Goal: Task Accomplishment & Management: Manage account settings

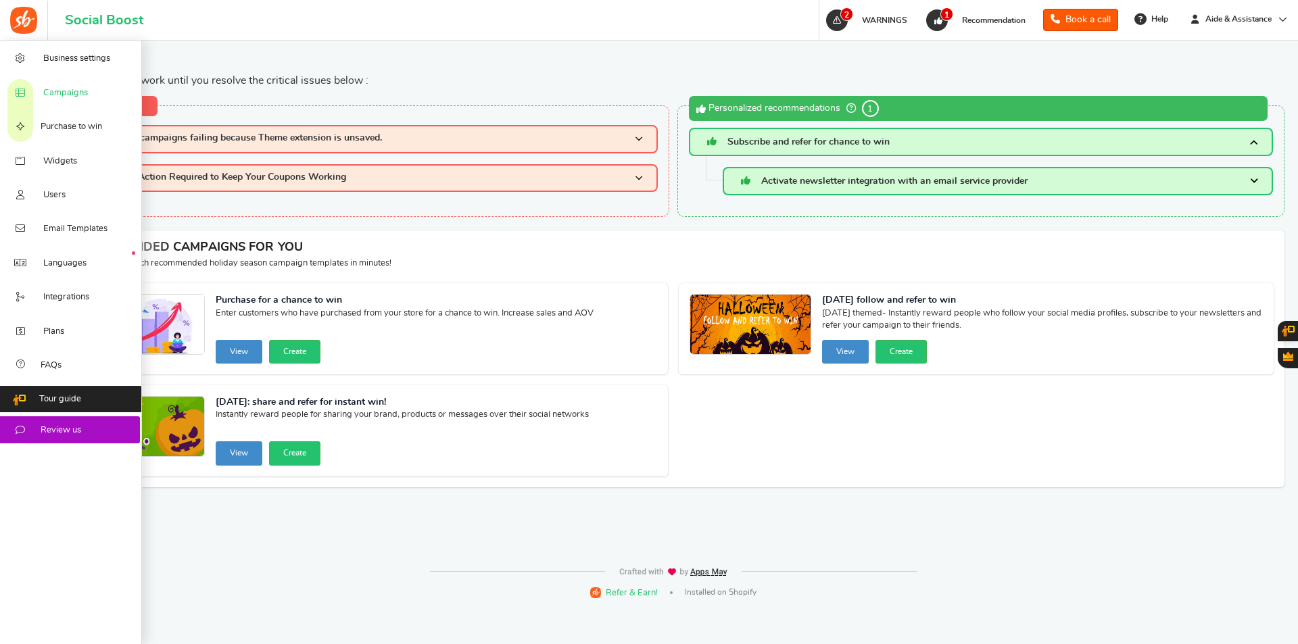
click at [76, 88] on span "Campaigns" at bounding box center [65, 93] width 45 height 12
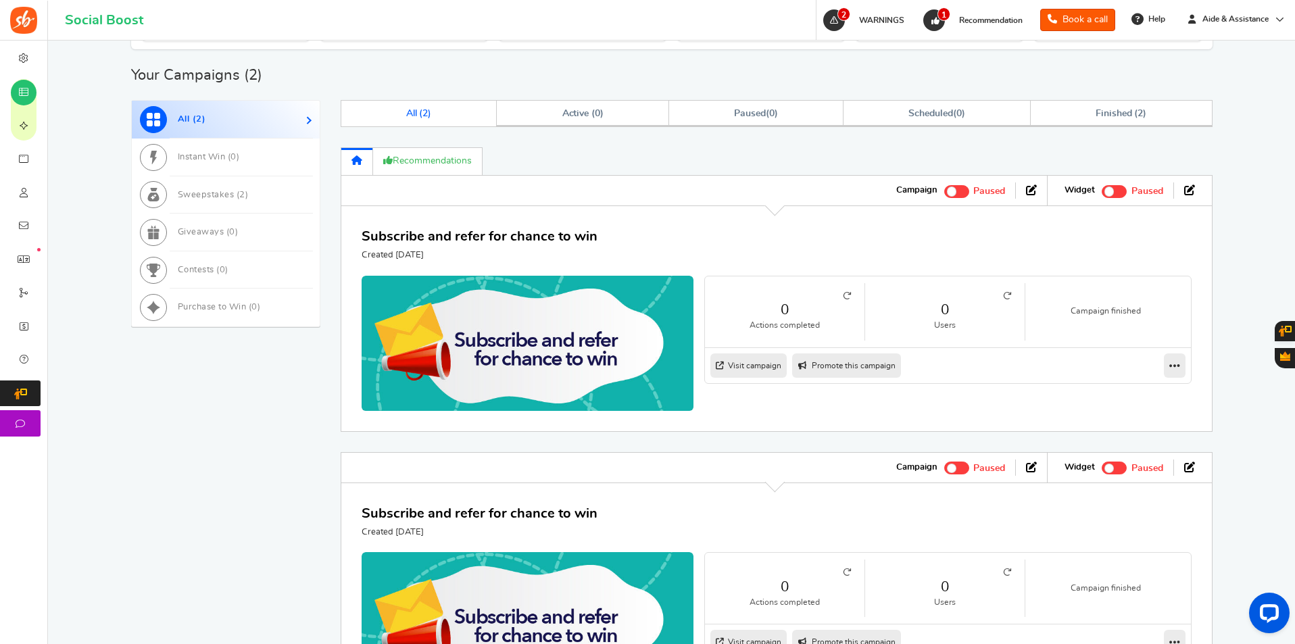
scroll to position [744, 0]
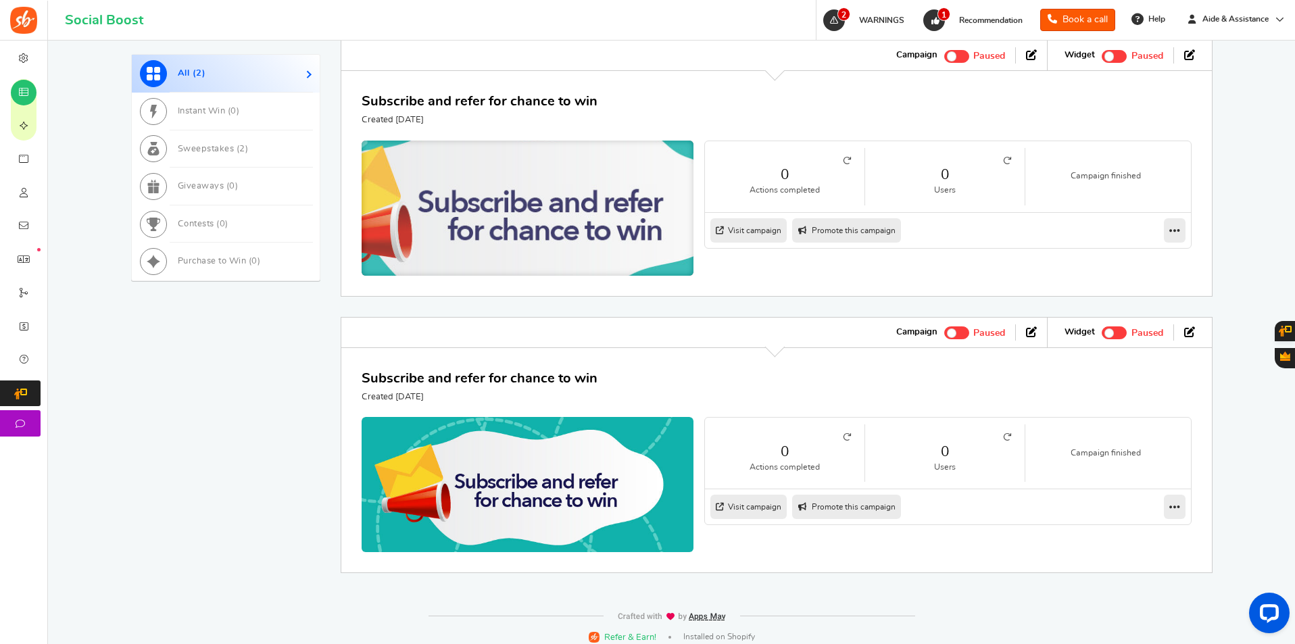
click at [517, 191] on img at bounding box center [528, 211] width 498 height 212
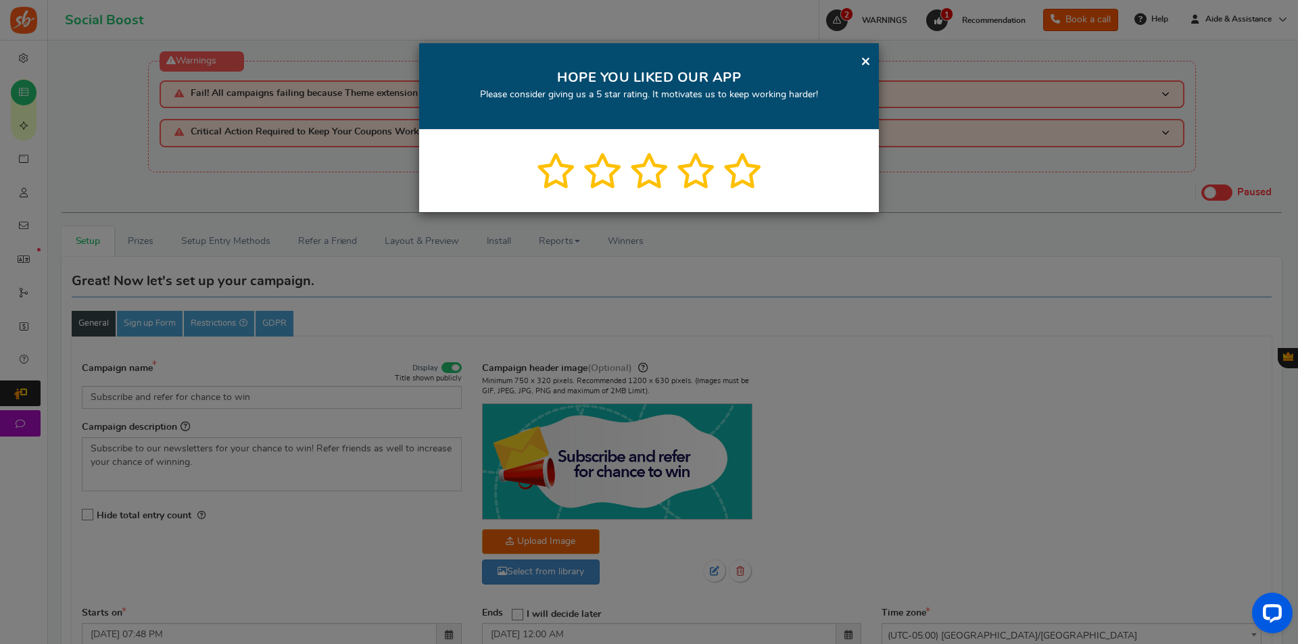
click at [865, 60] on link "×" at bounding box center [866, 61] width 10 height 17
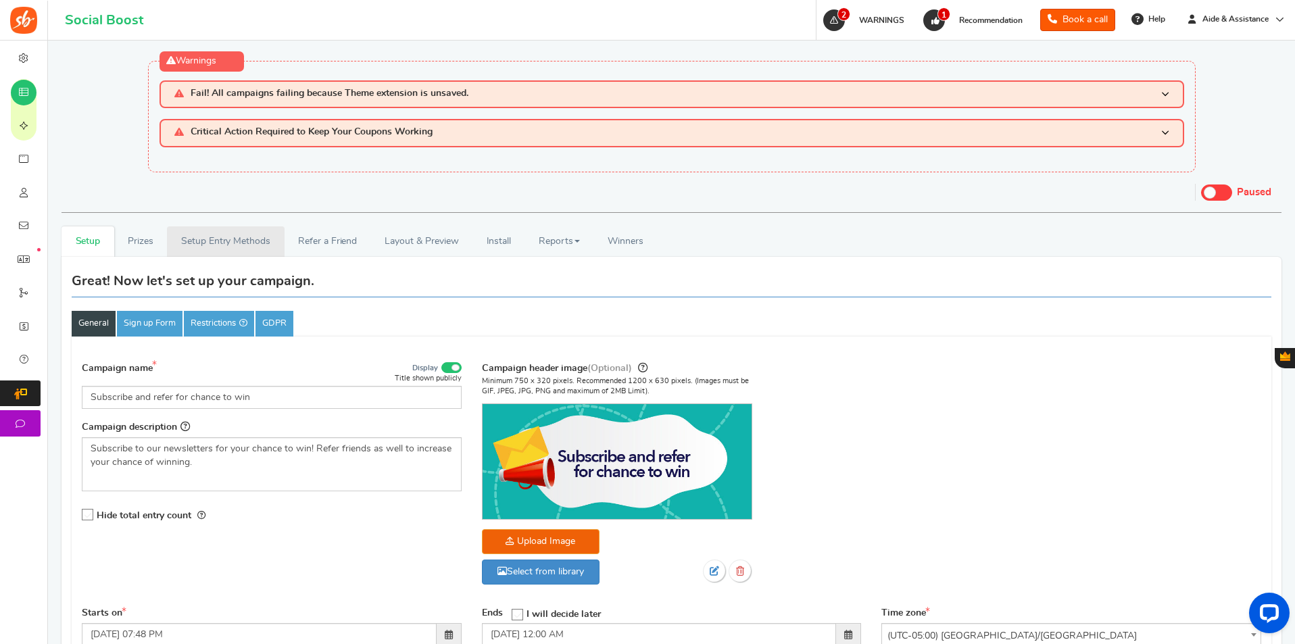
click at [231, 243] on link "Setup Entry Methods" at bounding box center [225, 242] width 117 height 30
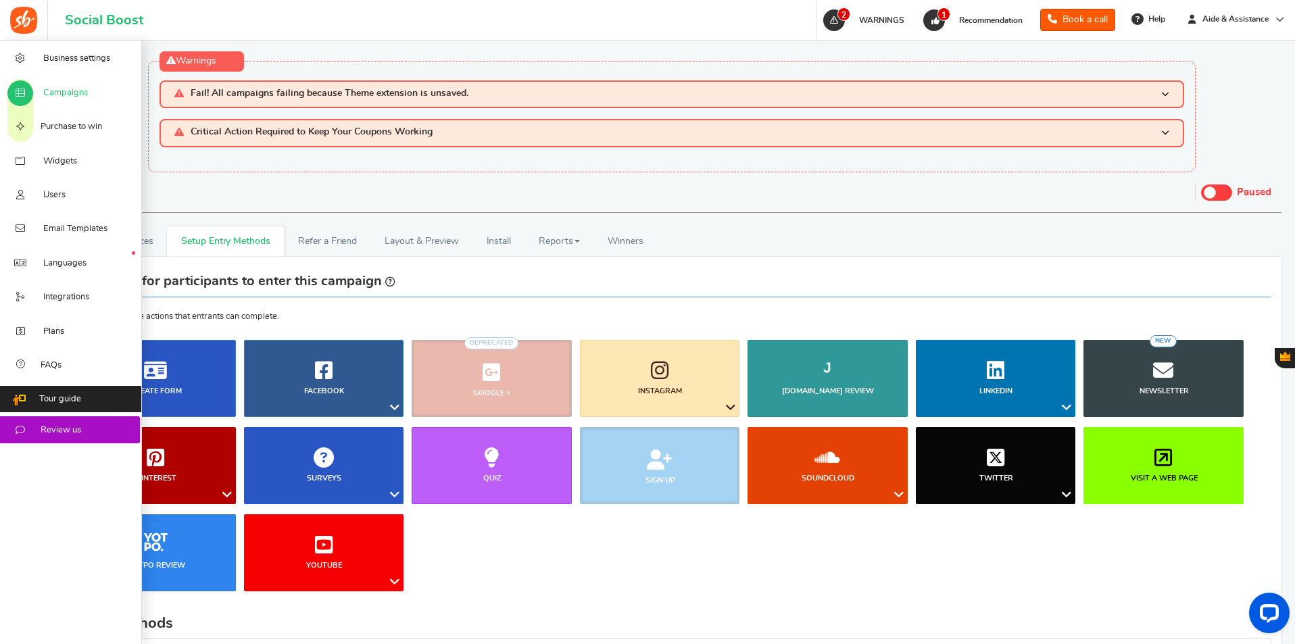
click at [51, 87] on span "Campaigns" at bounding box center [65, 93] width 45 height 12
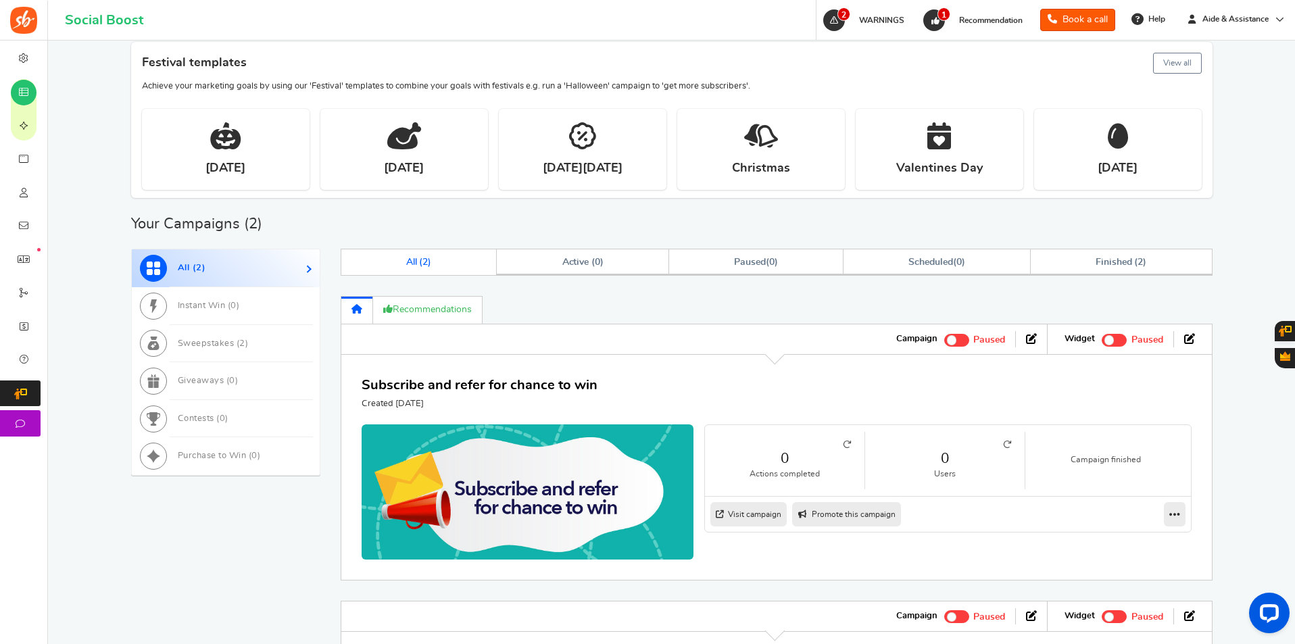
scroll to position [609, 0]
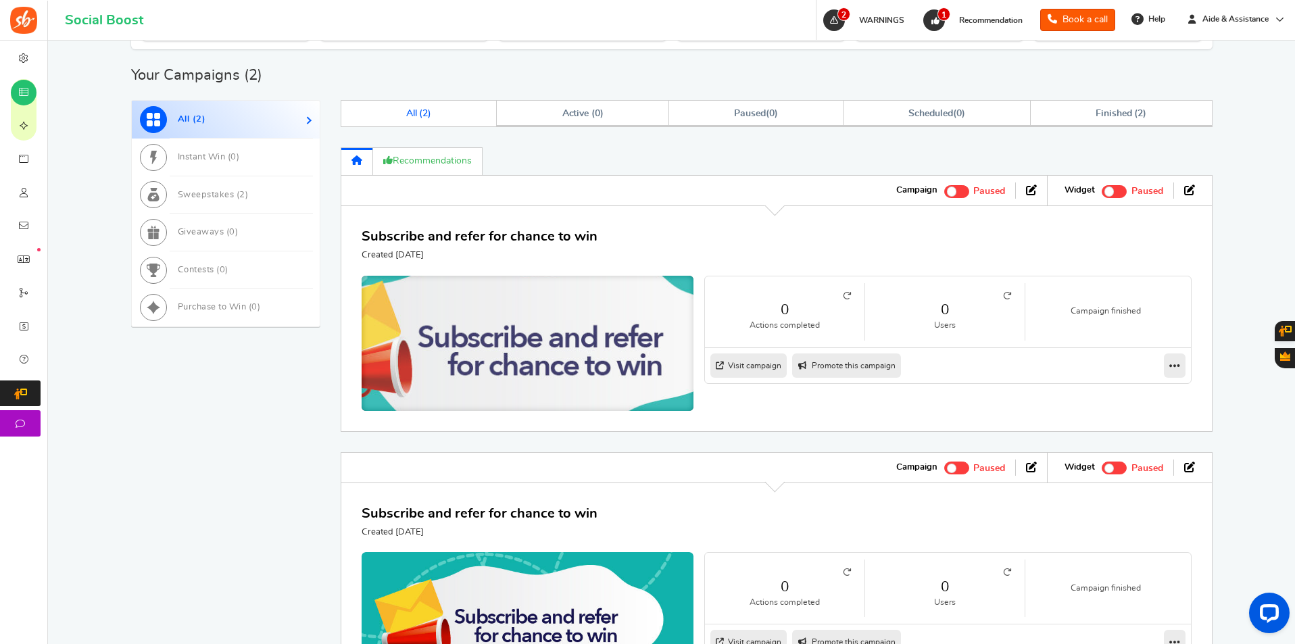
click at [488, 356] on img at bounding box center [528, 346] width 498 height 212
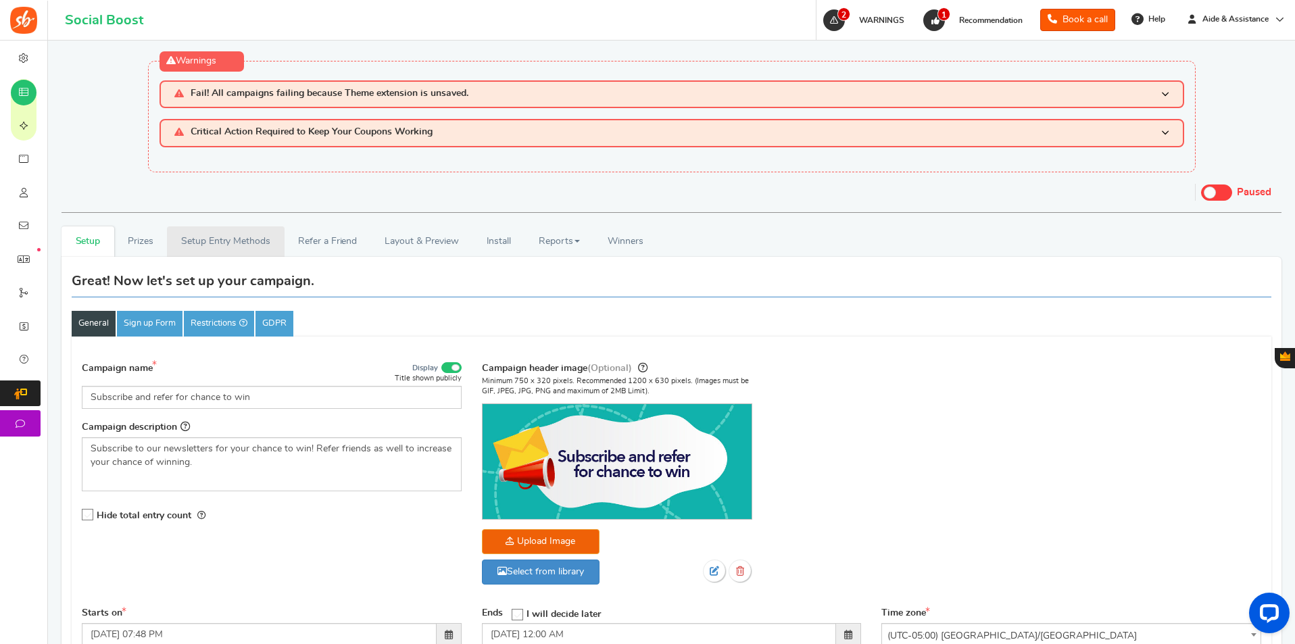
click at [204, 241] on link "Setup Entry Methods" at bounding box center [225, 242] width 117 height 30
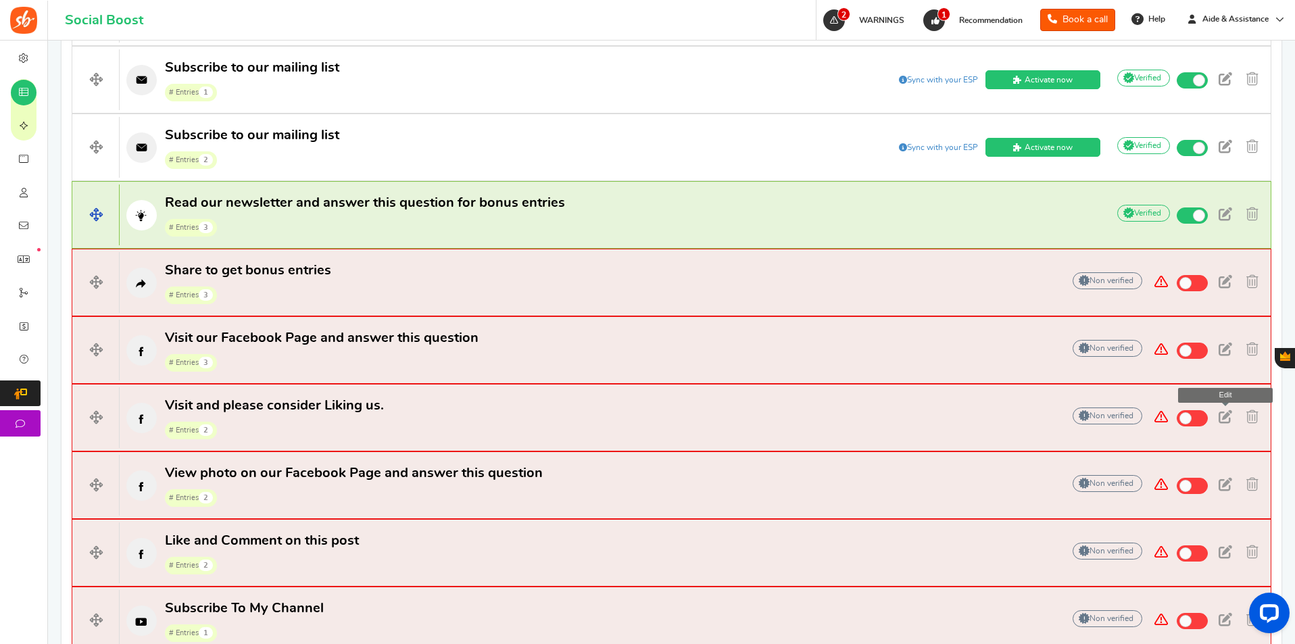
scroll to position [473, 0]
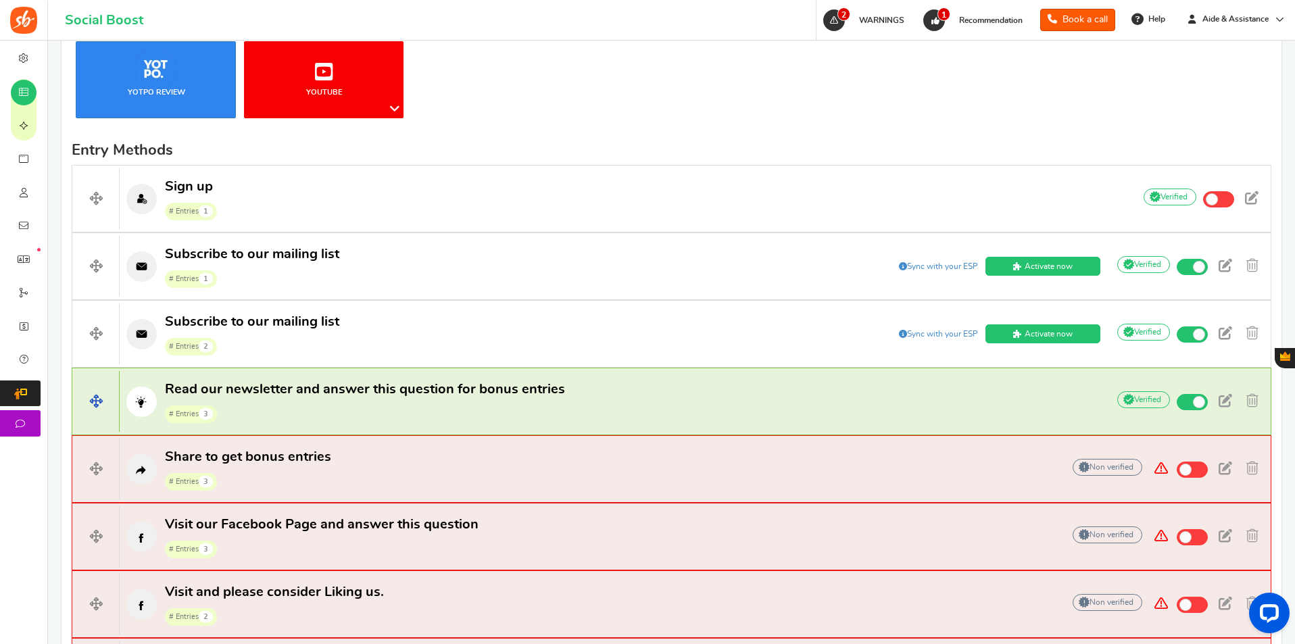
click at [391, 383] on span "Read our newsletter and answer this question for bonus entries" at bounding box center [365, 390] width 400 height 14
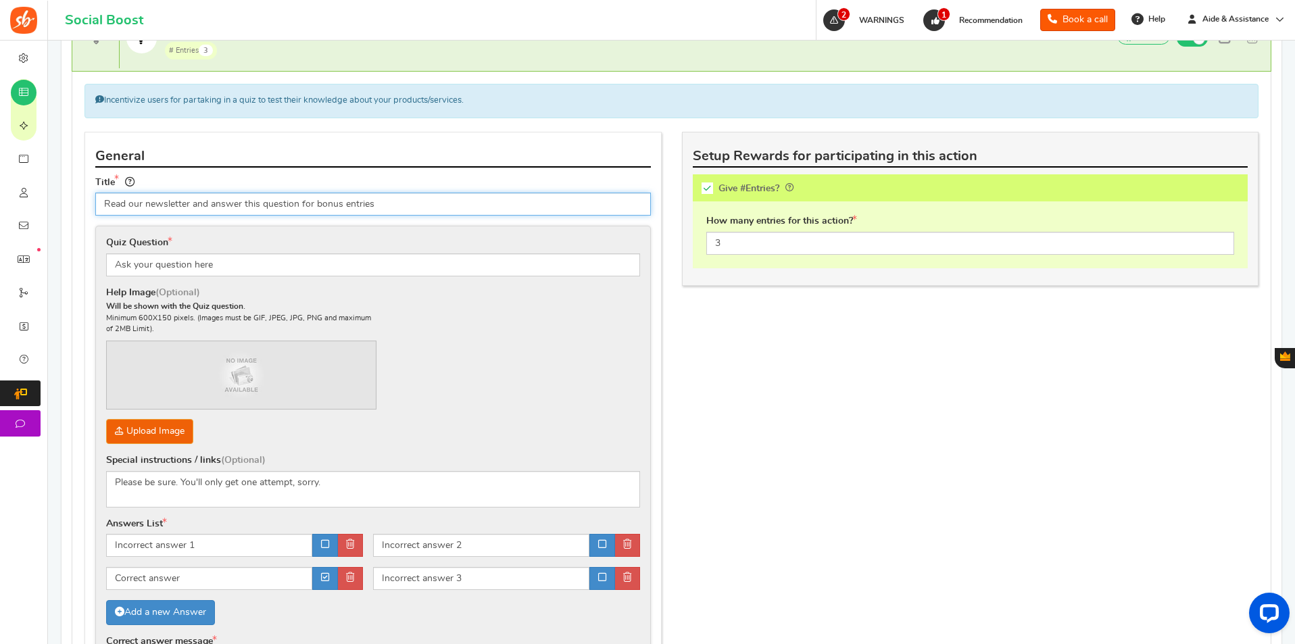
scroll to position [744, 0]
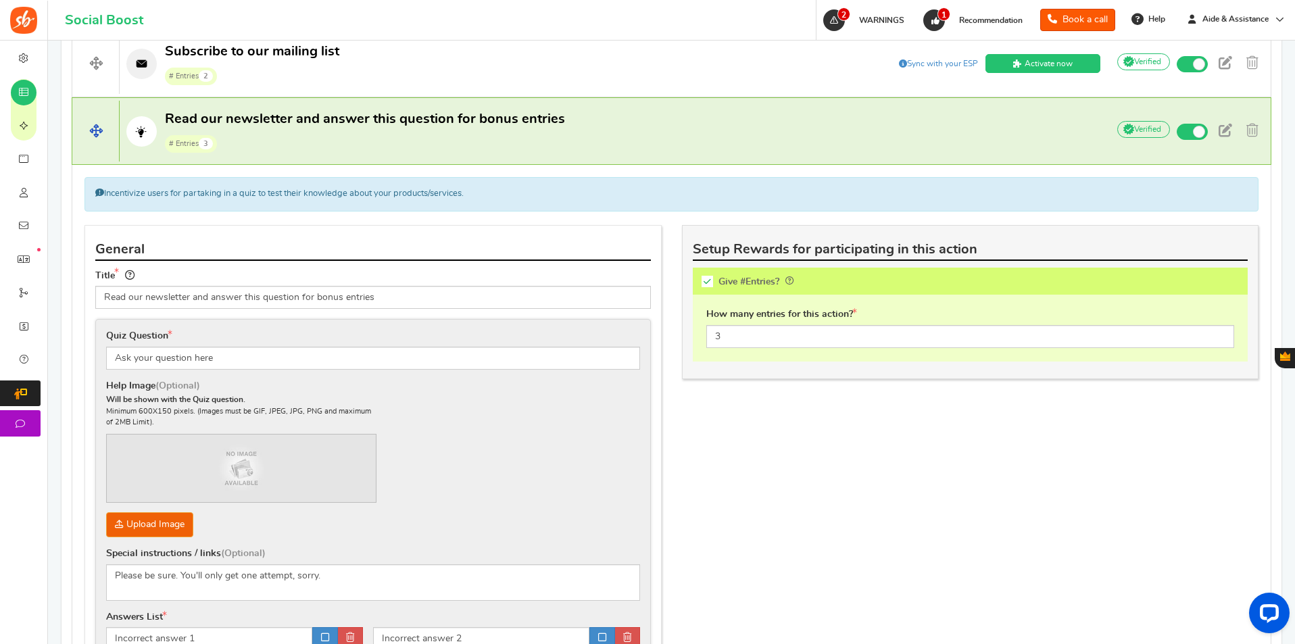
click at [406, 156] on h4 "Read our newsletter and answer this question for bonus entries # Entries 3 Add …" at bounding box center [672, 131] width 1200 height 68
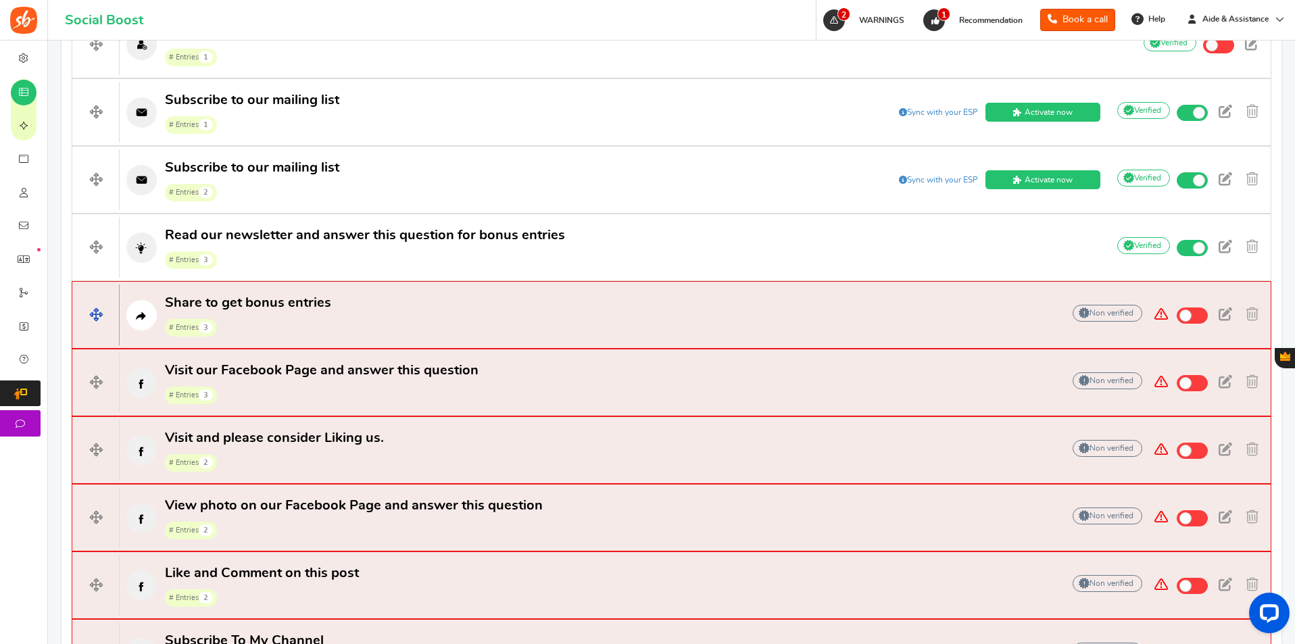
scroll to position [609, 0]
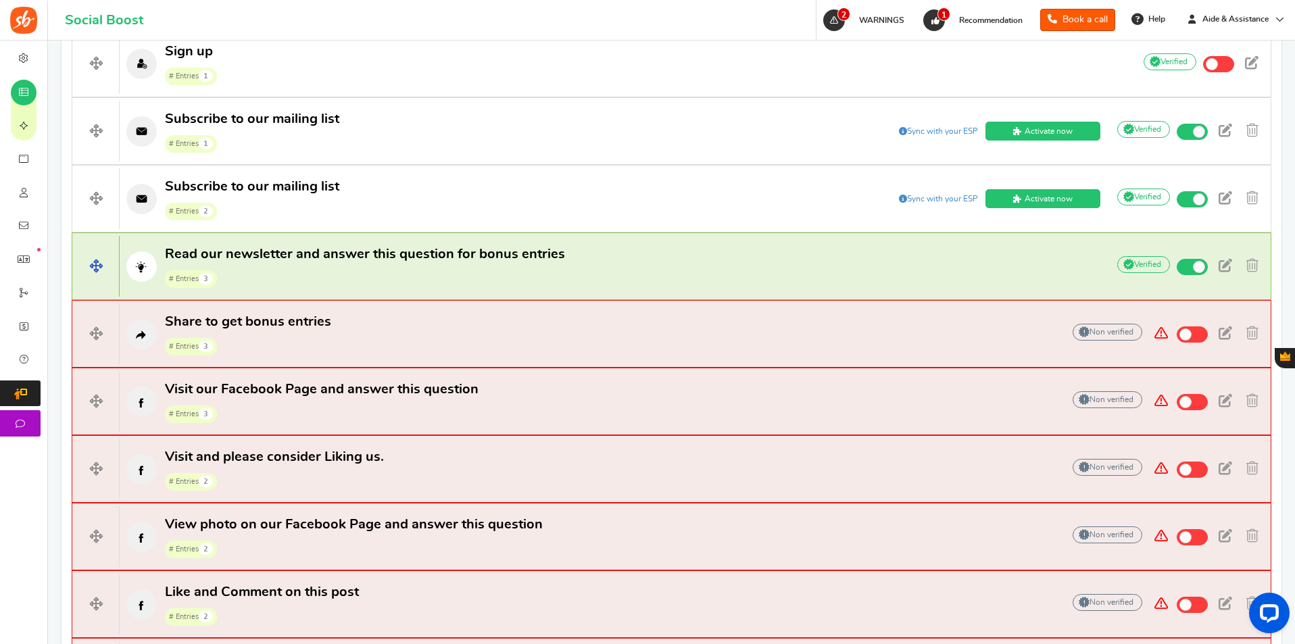
click at [364, 252] on span "Read our newsletter and answer this question for bonus entries" at bounding box center [365, 254] width 400 height 14
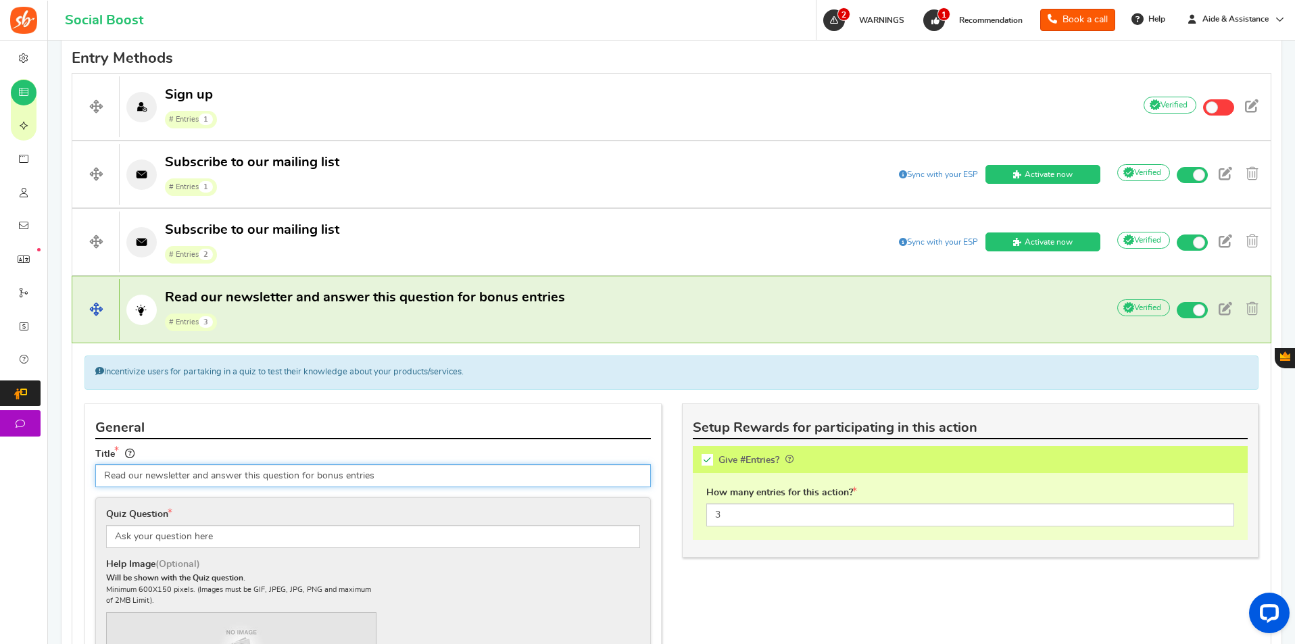
scroll to position [541, 0]
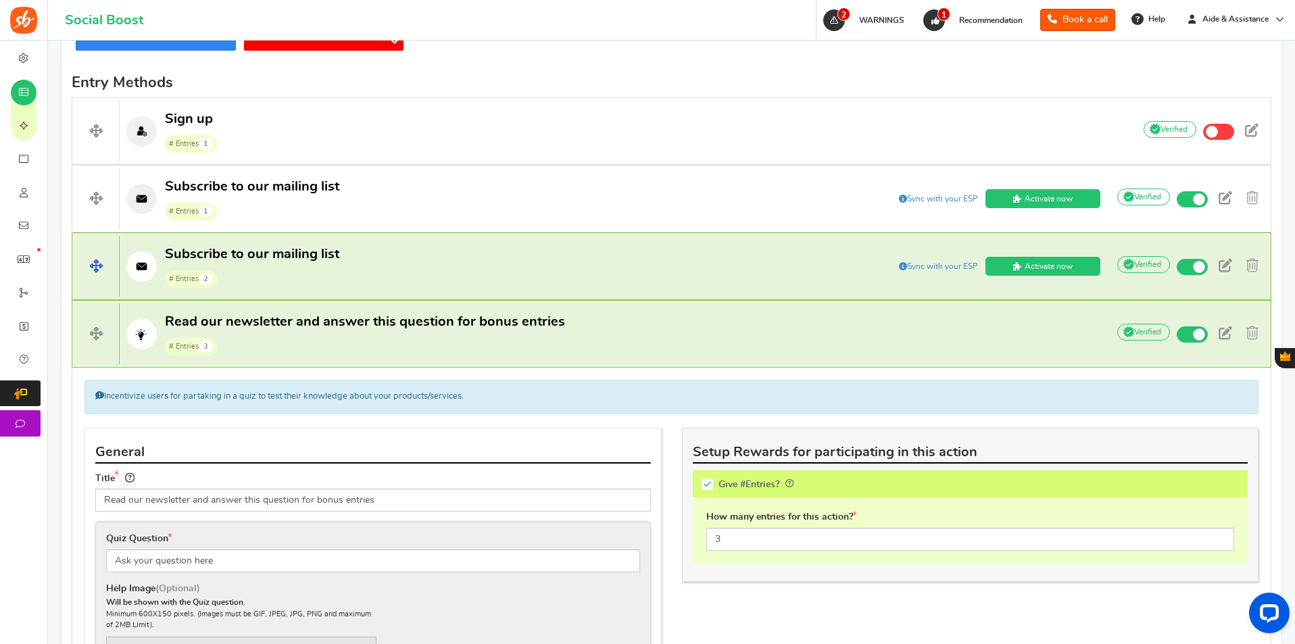
click at [383, 256] on p "Subscribe to our mailing list # Entries 2" at bounding box center [472, 266] width 704 height 43
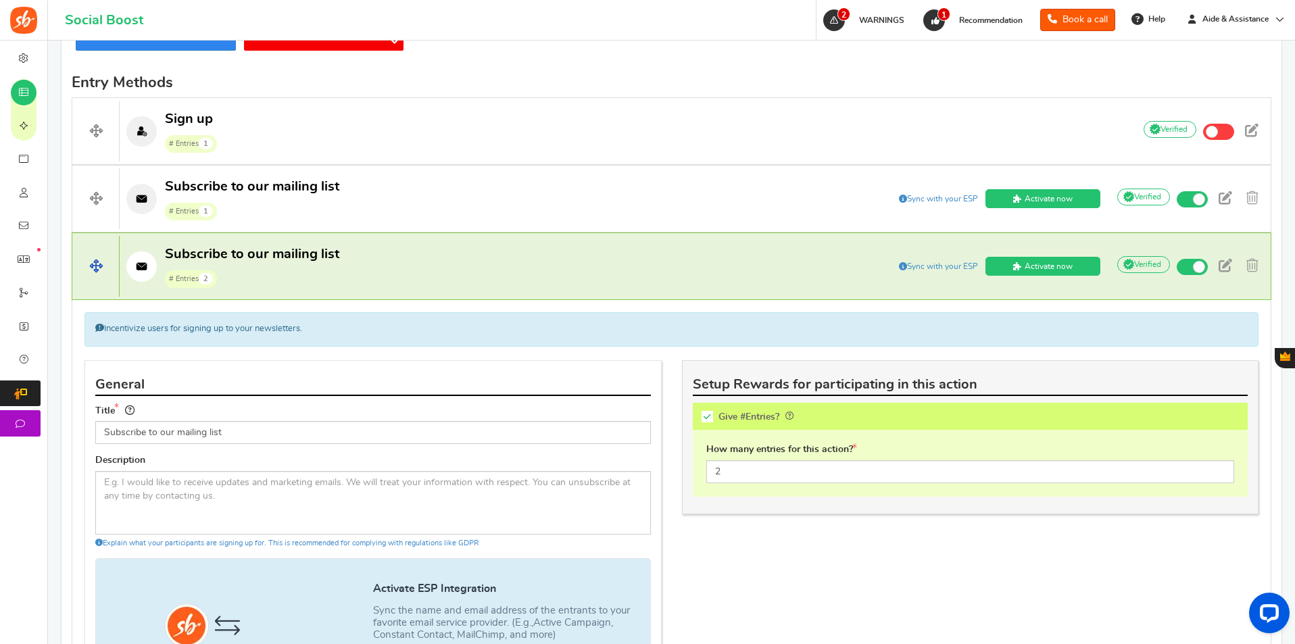
click at [375, 268] on p "Subscribe to our mailing list # Entries 2" at bounding box center [472, 266] width 704 height 43
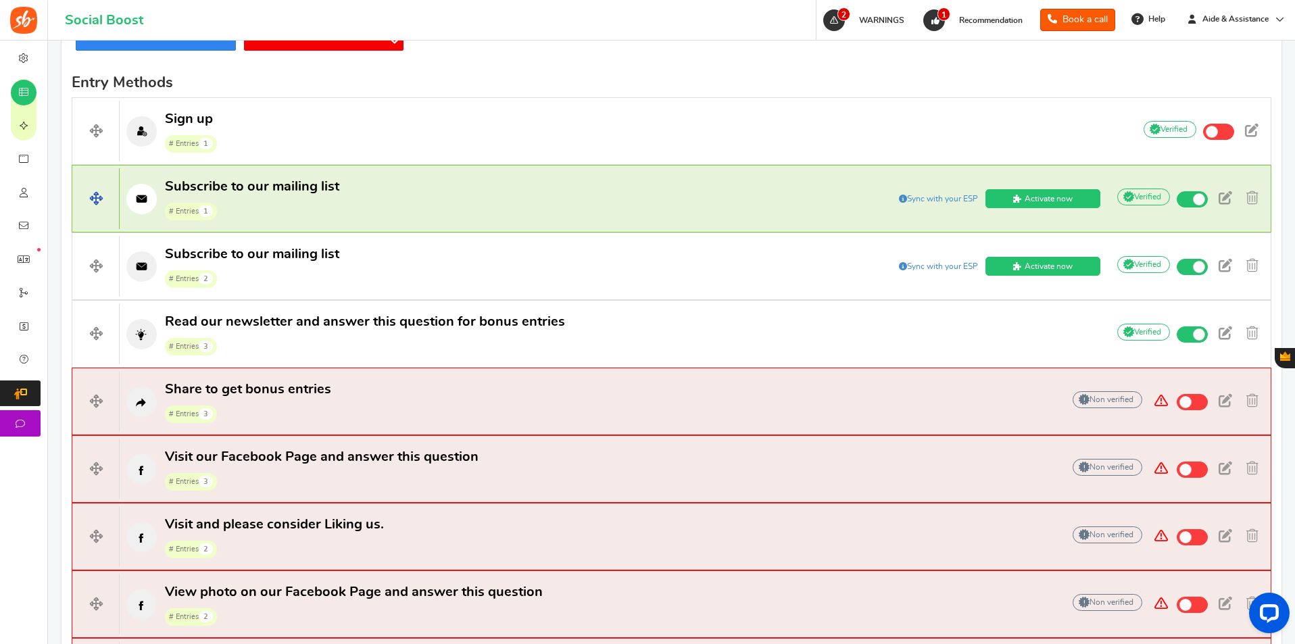
click at [383, 225] on h4 "Subscribe to our mailing list # Entries 1 Add Your API credentials Sync with yo…" at bounding box center [672, 199] width 1200 height 68
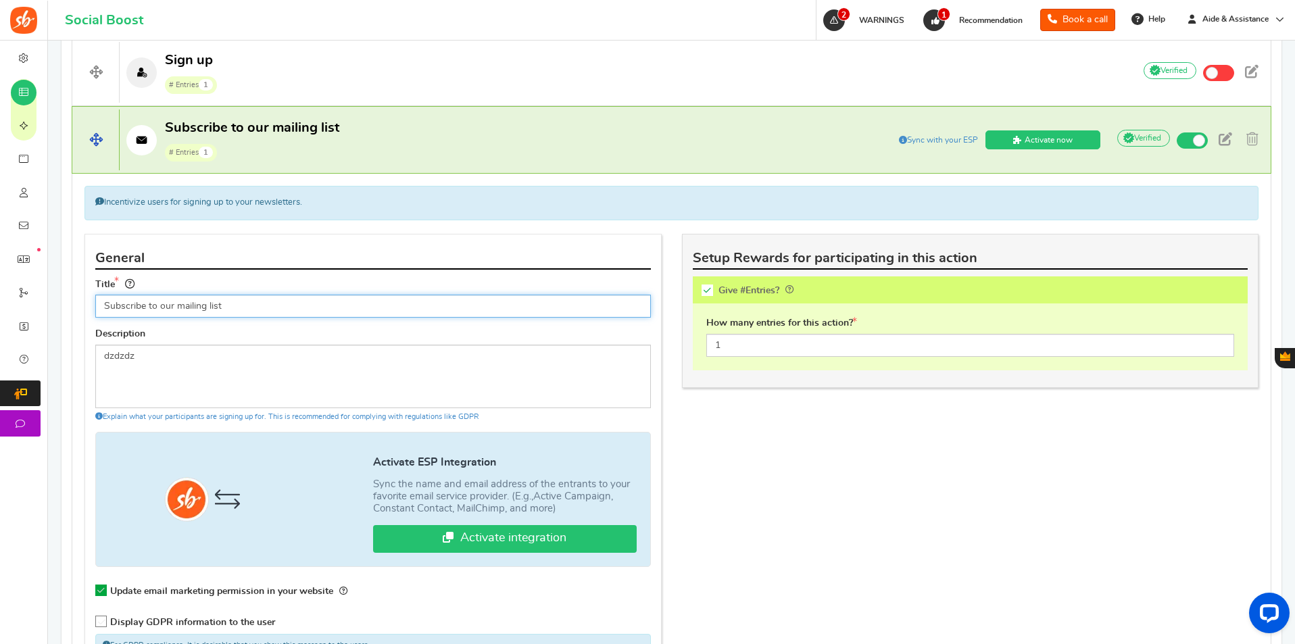
scroll to position [473, 0]
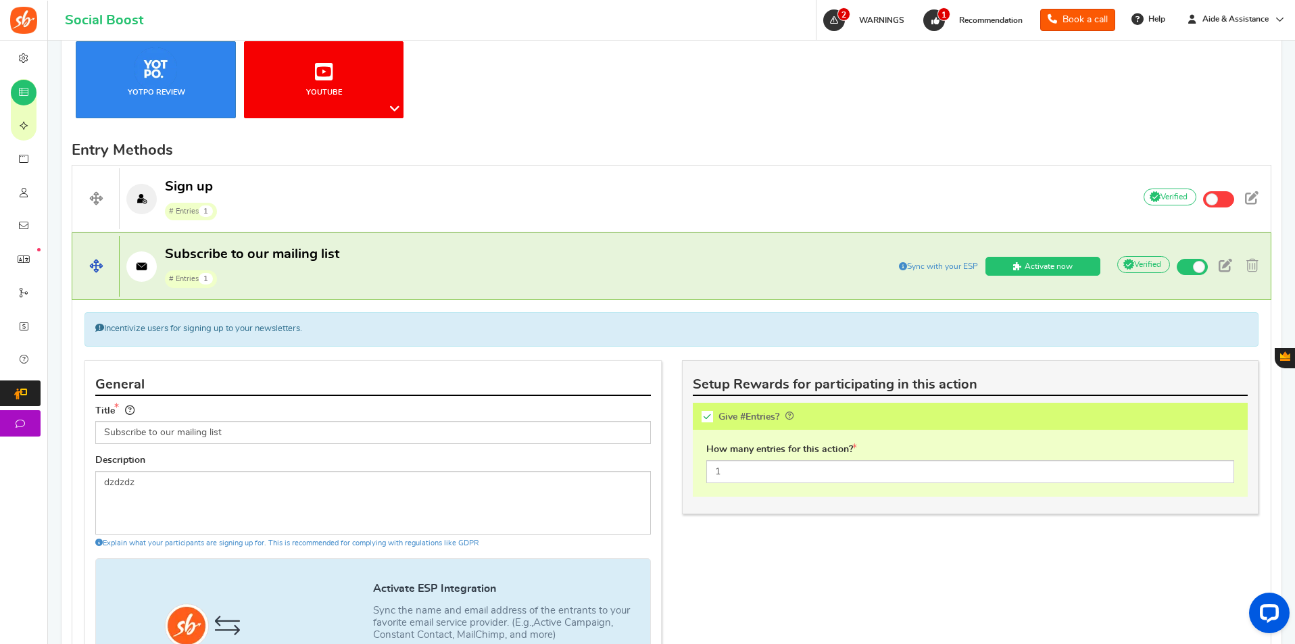
click at [366, 269] on p "Subscribe to our mailing list # Entries 1" at bounding box center [472, 266] width 704 height 43
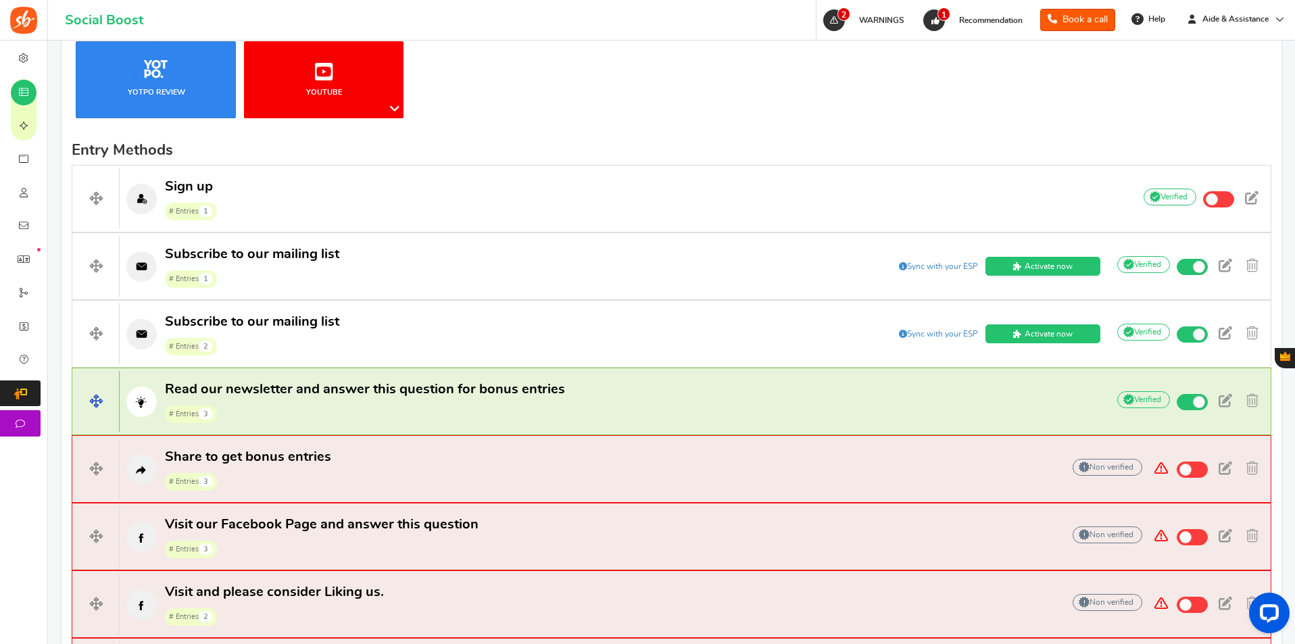
click at [340, 377] on h4 "Read our newsletter and answer this question for bonus entries # Entries 3 Add …" at bounding box center [672, 402] width 1200 height 68
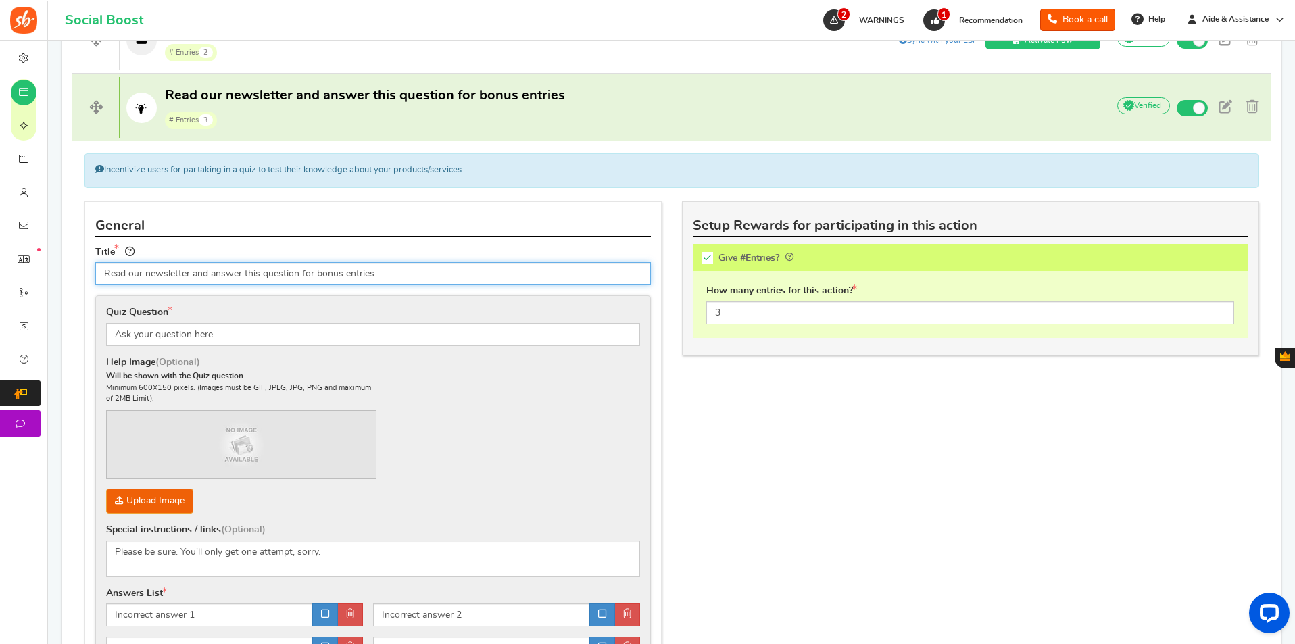
scroll to position [744, 0]
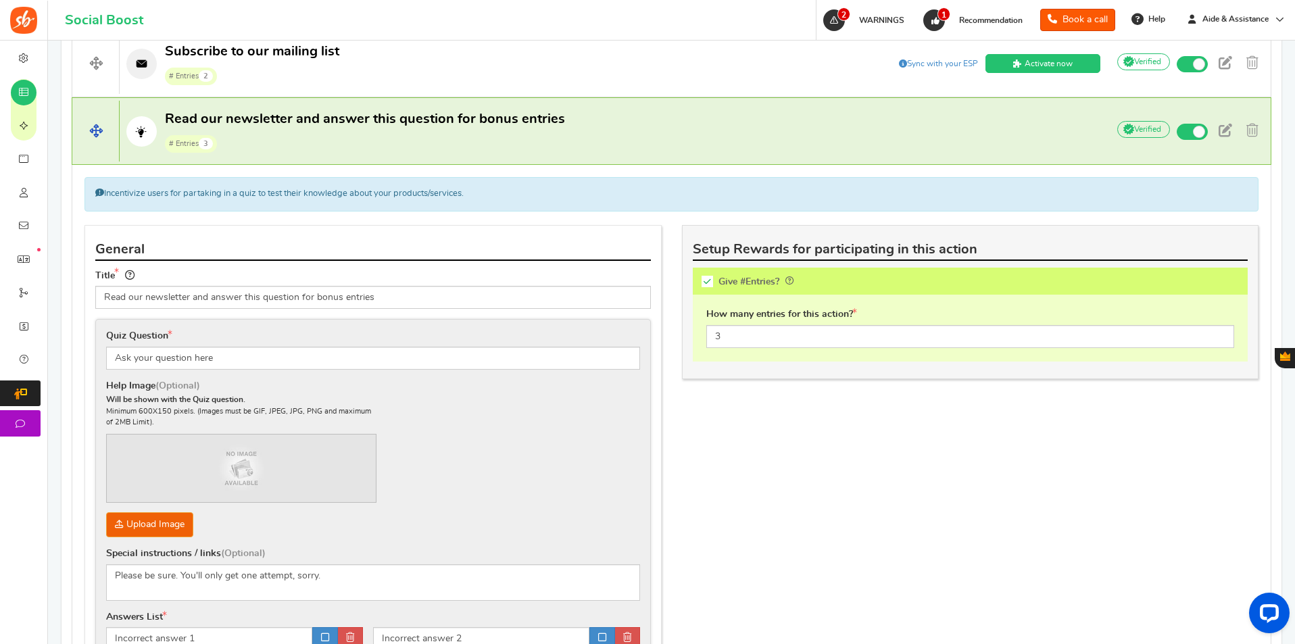
click at [432, 140] on span "# Entries 3" at bounding box center [365, 143] width 400 height 20
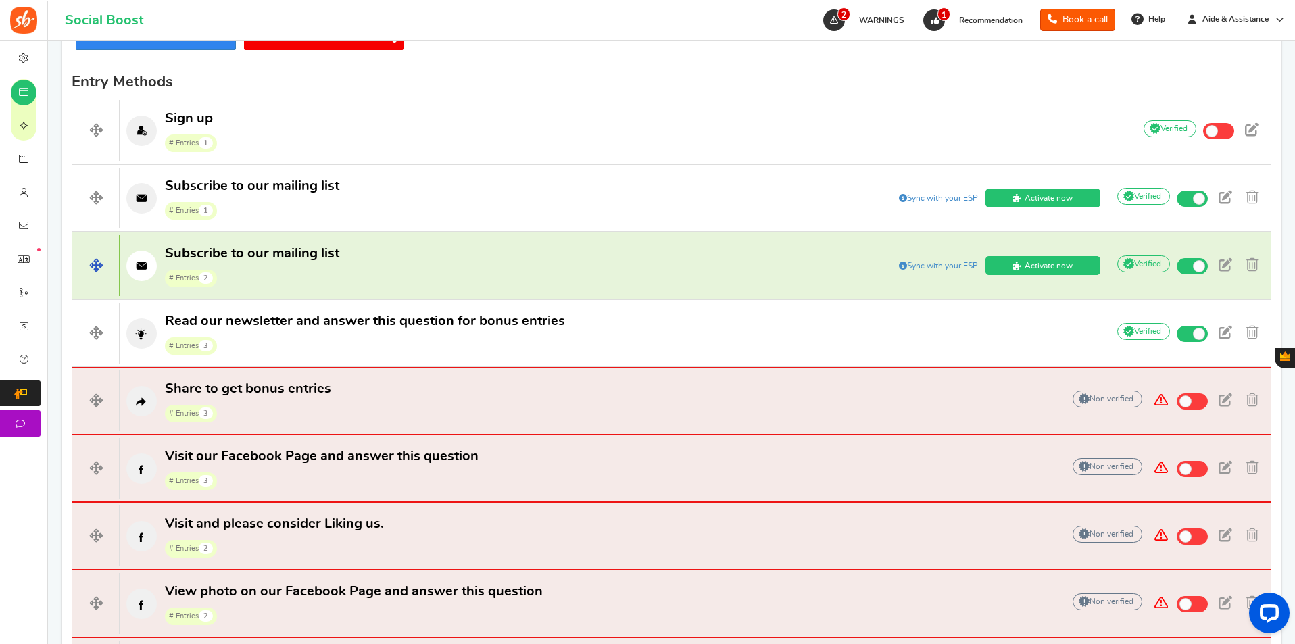
scroll to position [541, 0]
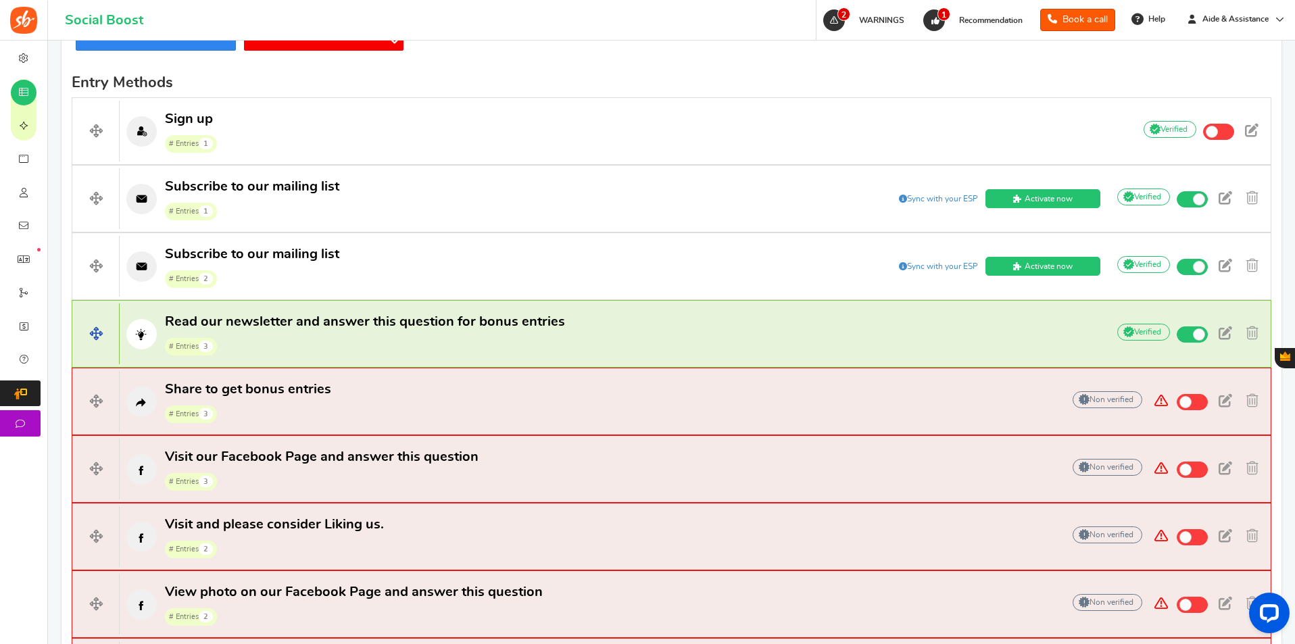
click at [339, 346] on span "# Entries 3" at bounding box center [365, 346] width 400 height 20
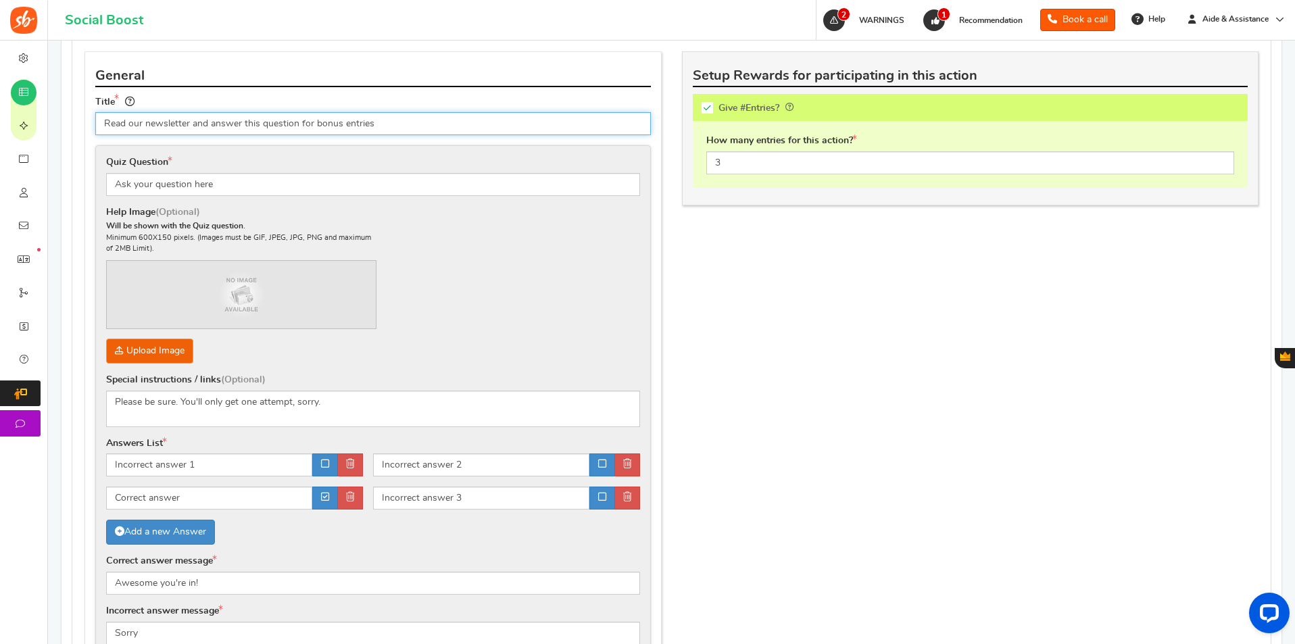
scroll to position [947, 0]
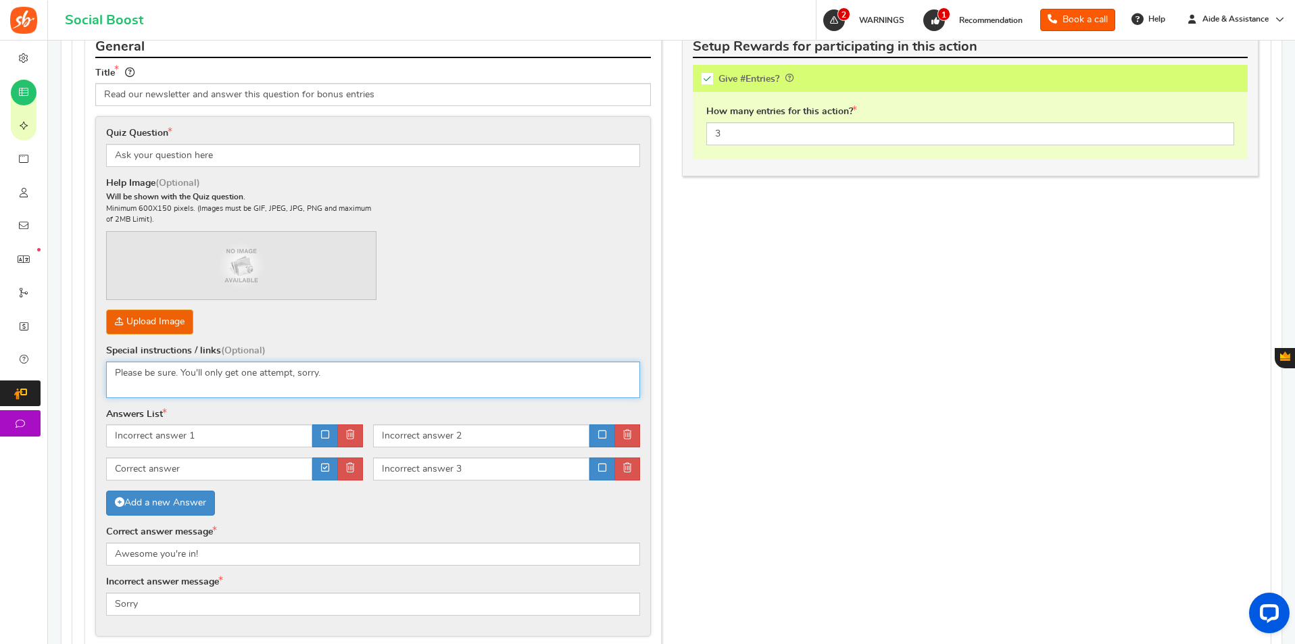
click at [348, 381] on textarea "Please be sure. You'll only get one attempt, sorry." at bounding box center [373, 380] width 534 height 37
click at [348, 379] on textarea "Please be sure. You'll only get one attempt, sorry." at bounding box center [373, 380] width 534 height 37
click at [435, 269] on div "Help Image (Optional) Will be shown with the Quiz question. Minimum 600X150 pix…" at bounding box center [373, 256] width 534 height 158
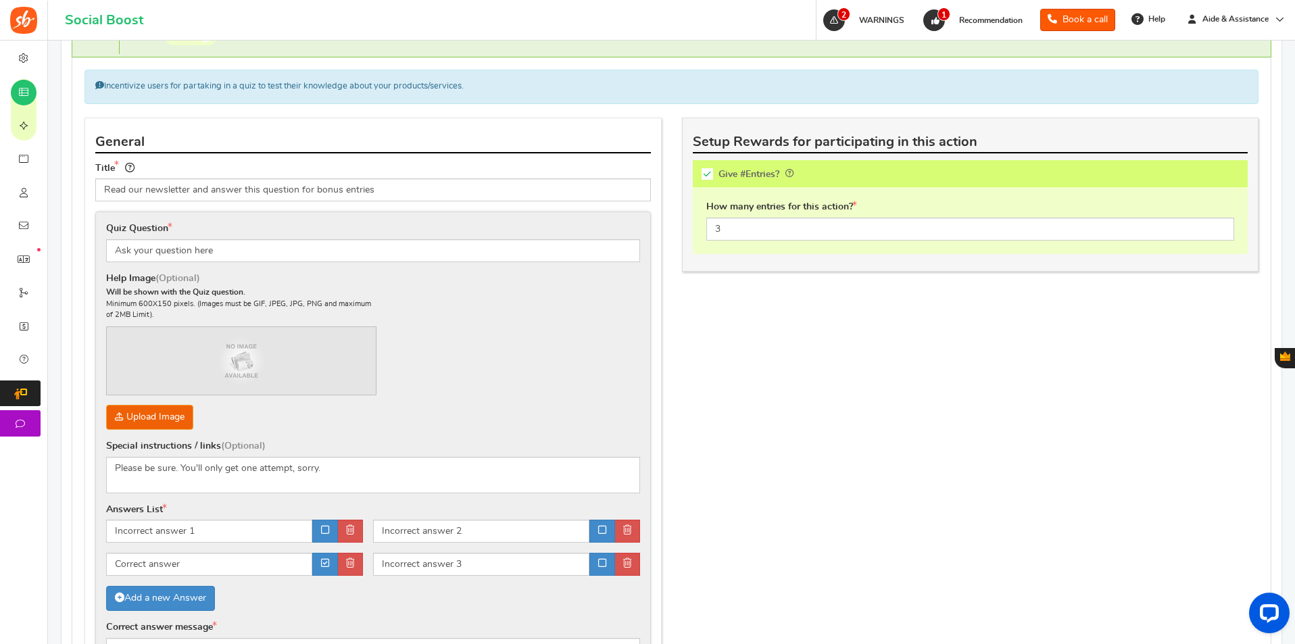
scroll to position [811, 0]
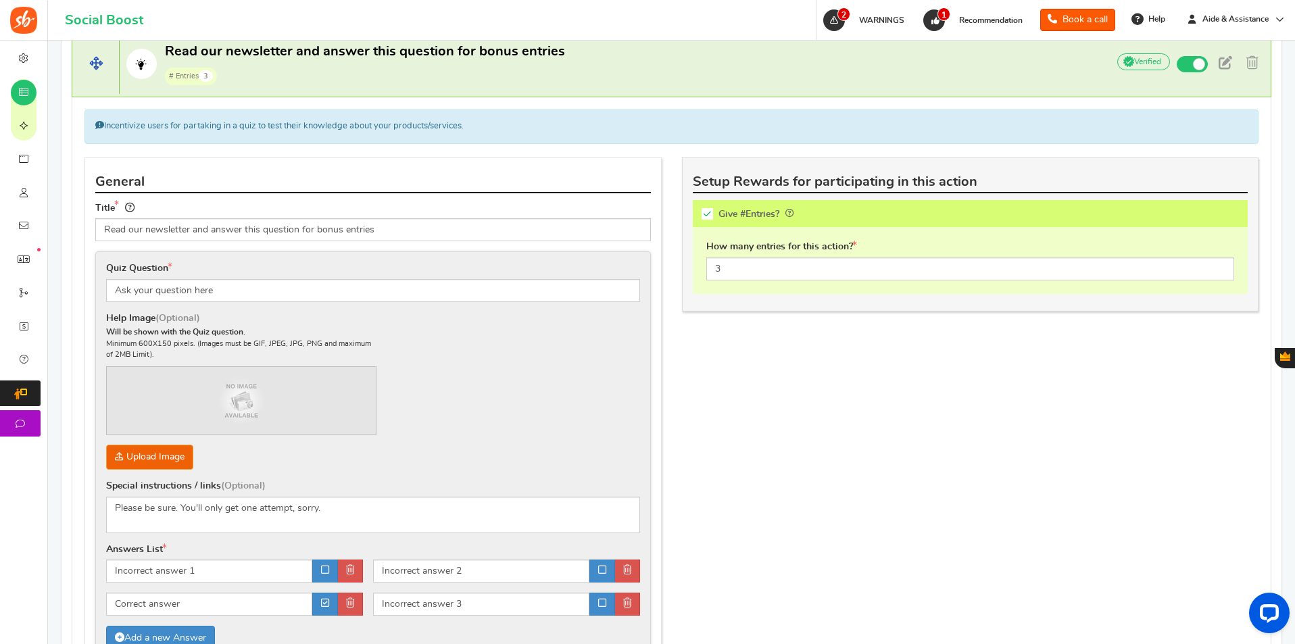
click at [513, 73] on span "# Entries 3" at bounding box center [365, 76] width 400 height 20
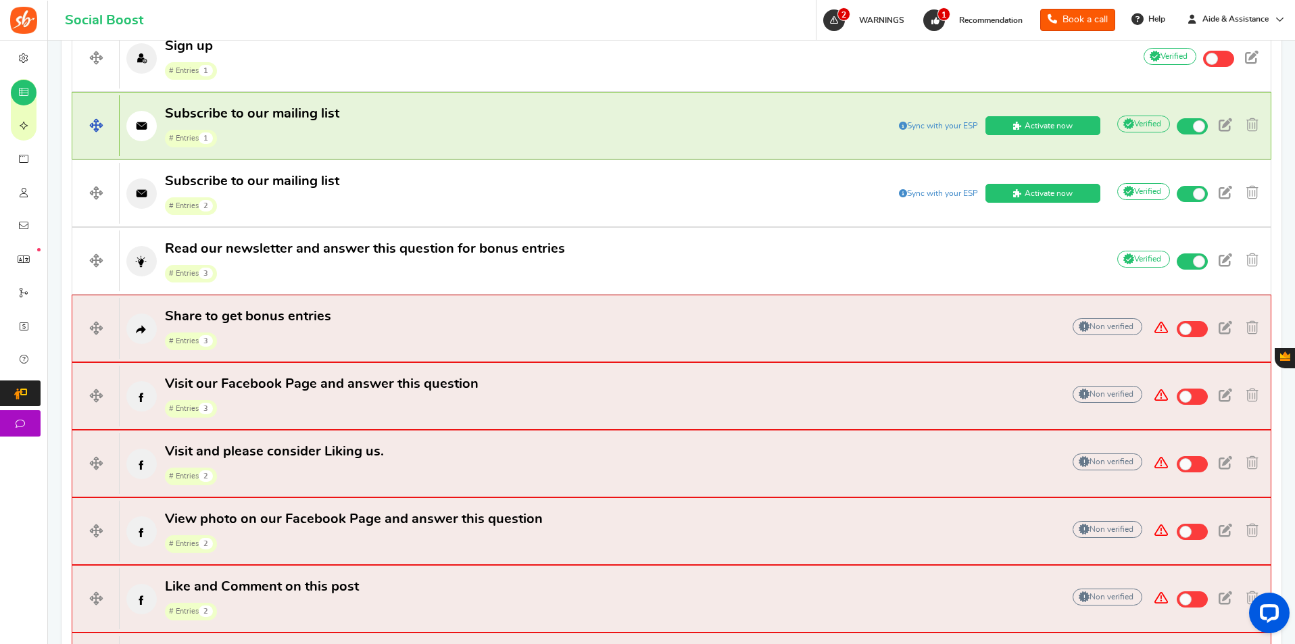
scroll to position [609, 0]
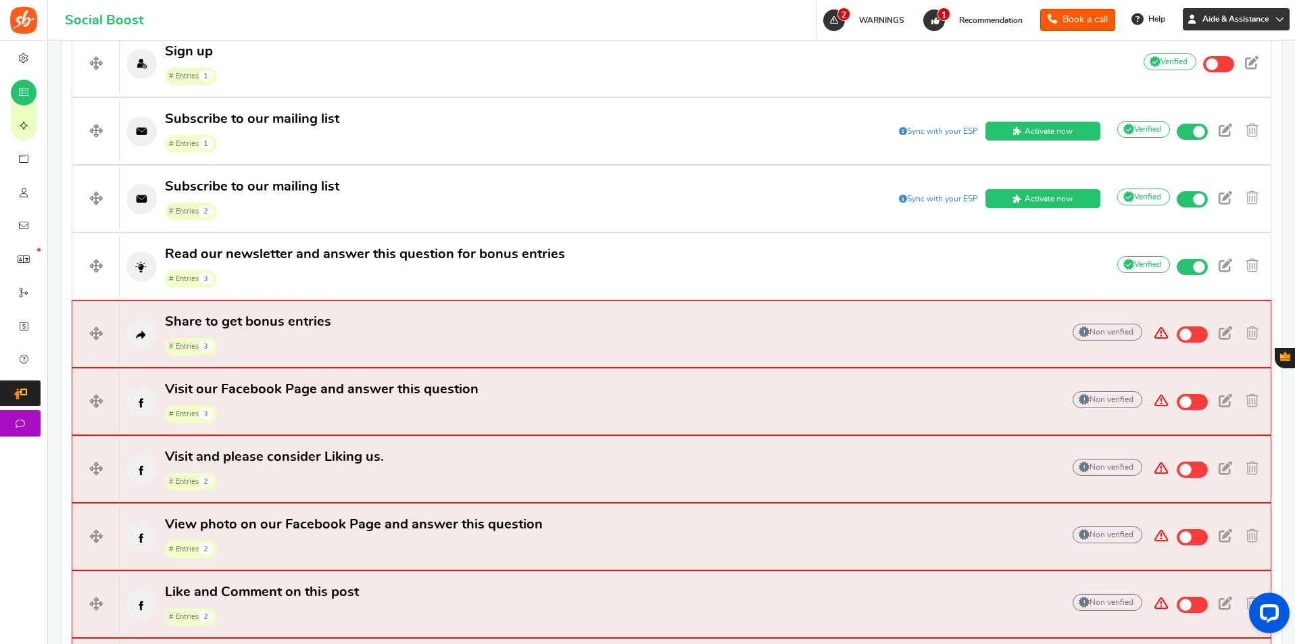
click at [1279, 20] on icon at bounding box center [1280, 19] width 9 height 9
click at [1220, 241] on link "Logout" at bounding box center [1224, 251] width 135 height 20
